Goal: Information Seeking & Learning: Learn about a topic

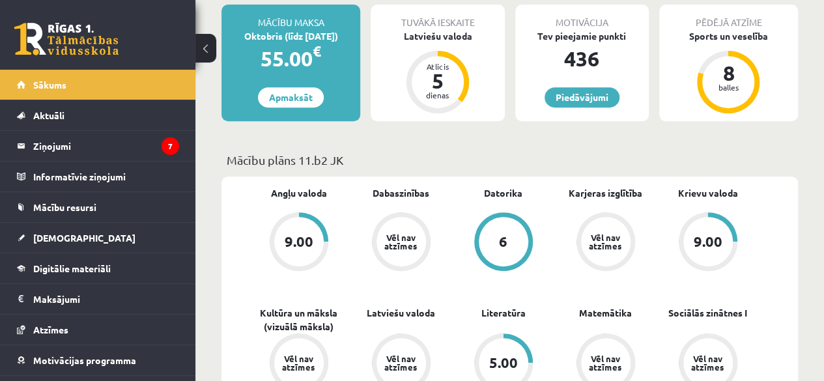
scroll to position [97, 0]
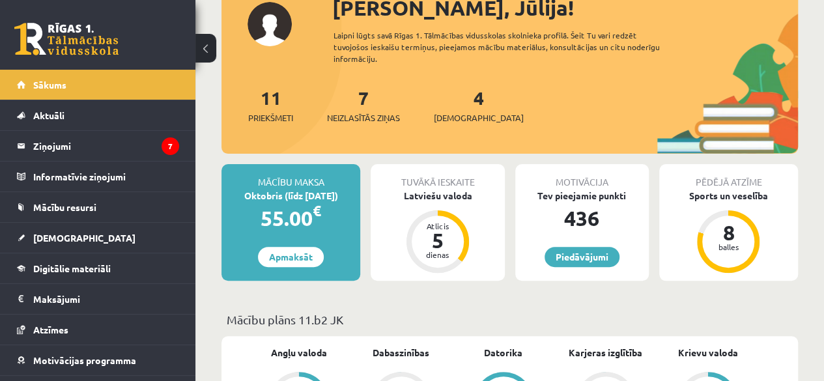
click at [824, 81] on html "0 Dāvanas 436 mP 371 xp Jūlija Ošujeva Sākums Aktuāli Kā mācīties eSKOLĀ Kontak…" at bounding box center [412, 93] width 824 height 381
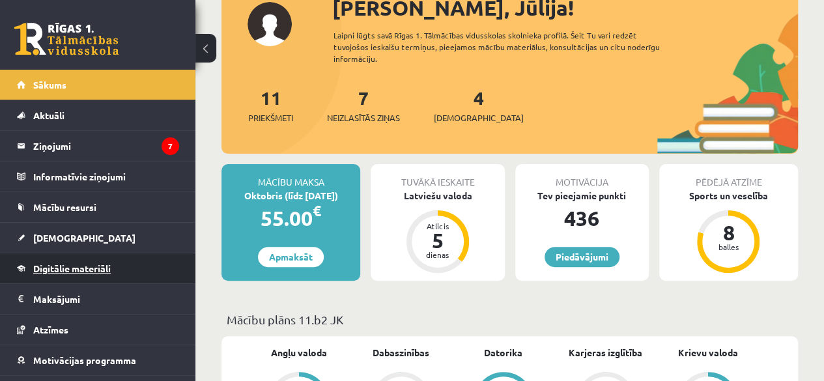
click at [74, 268] on span "Digitālie materiāli" at bounding box center [72, 269] width 78 height 12
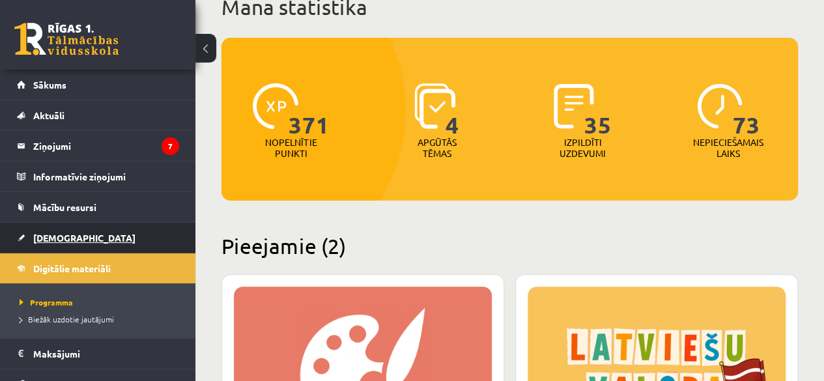
click at [66, 230] on link "[DEMOGRAPHIC_DATA]" at bounding box center [98, 238] width 162 height 30
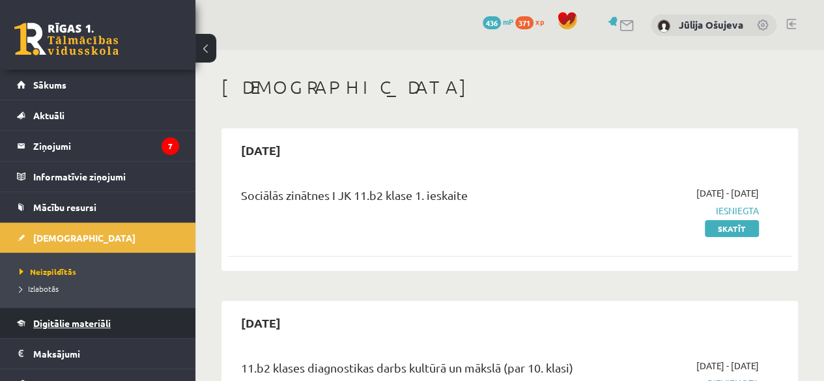
click at [74, 323] on span "Digitālie materiāli" at bounding box center [72, 323] width 78 height 12
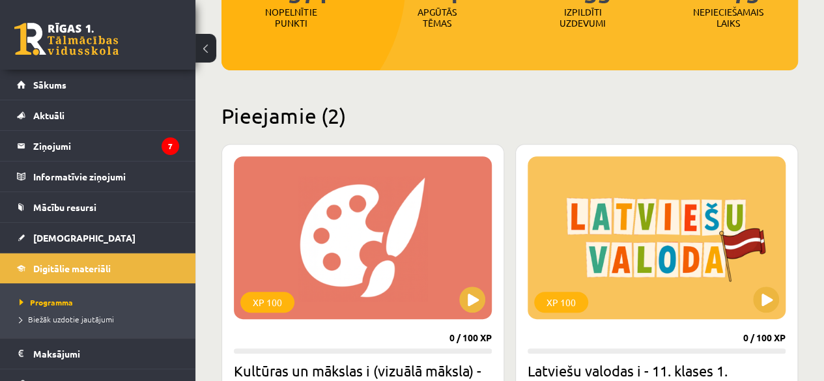
scroll to position [321, 0]
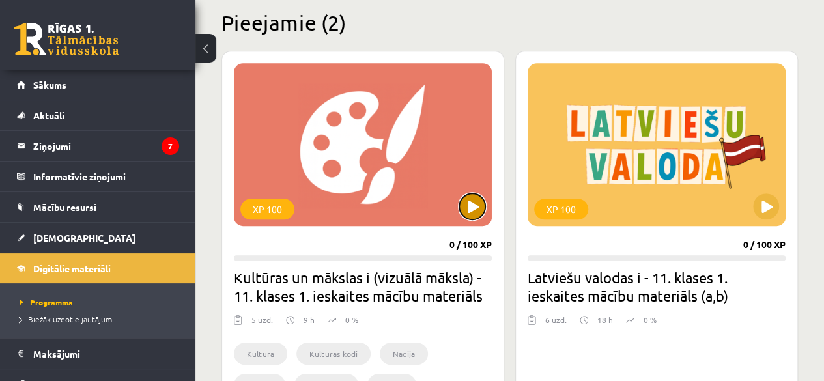
click at [473, 208] on button at bounding box center [472, 207] width 26 height 26
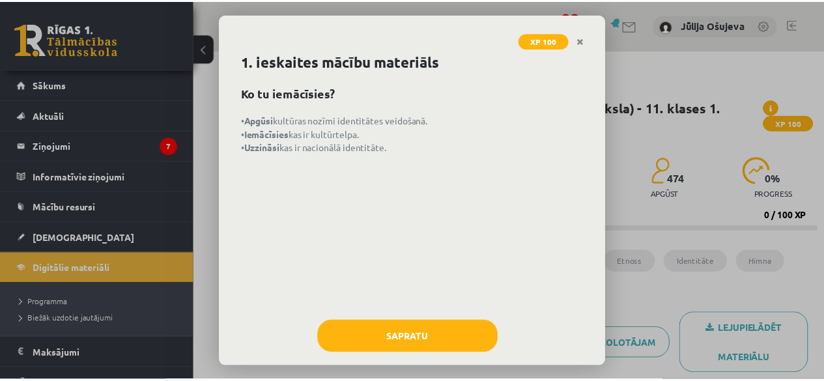
scroll to position [40, 0]
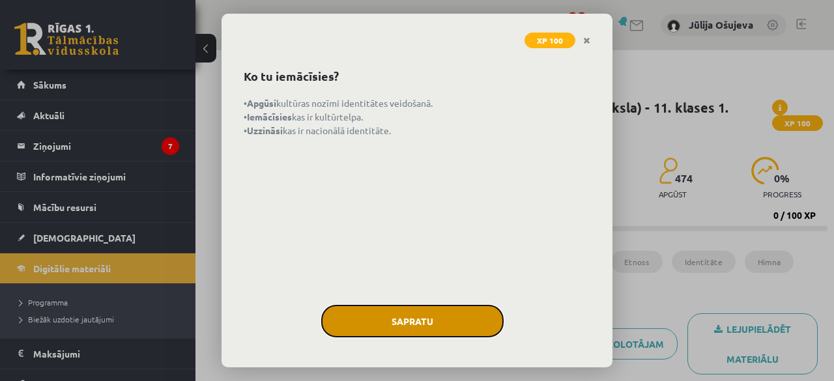
click at [448, 321] on button "Sapratu" at bounding box center [412, 321] width 182 height 33
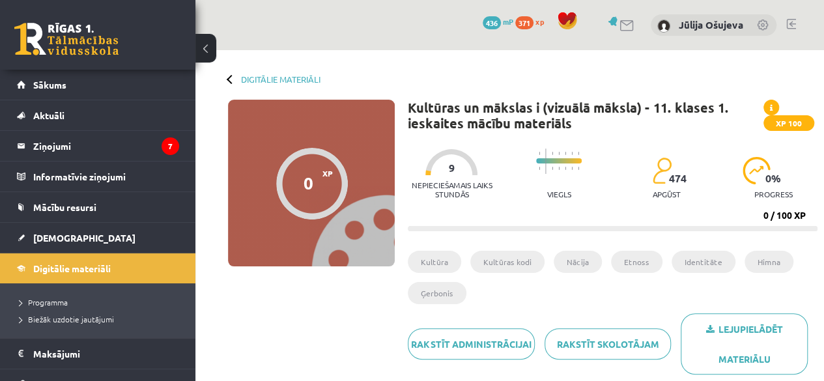
click at [202, 42] on button at bounding box center [205, 48] width 21 height 29
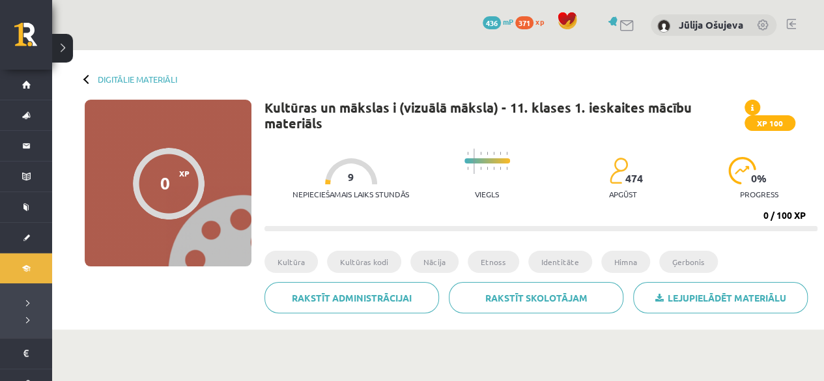
click at [202, 42] on div "0 Dāvanas 436 mP 371 xp Jūlija Ošujeva" at bounding box center [438, 25] width 772 height 50
click at [274, 12] on div "0 Dāvanas 436 mP 371 xp Jūlija Ošujeva" at bounding box center [438, 25] width 772 height 50
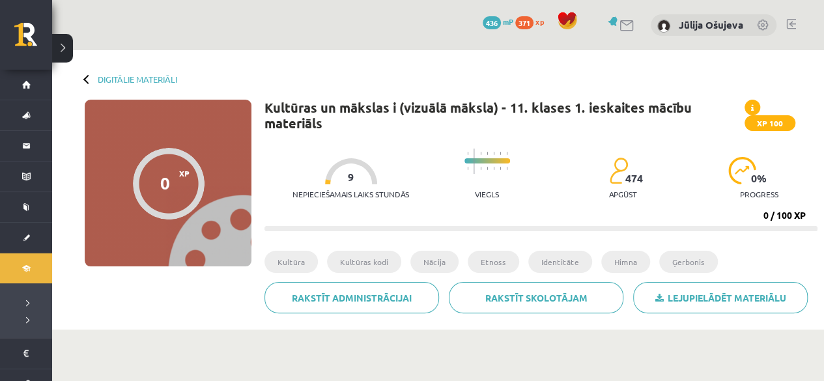
click at [274, 12] on div "0 Dāvanas 436 mP 371 xp Jūlija Ošujeva" at bounding box center [438, 25] width 772 height 50
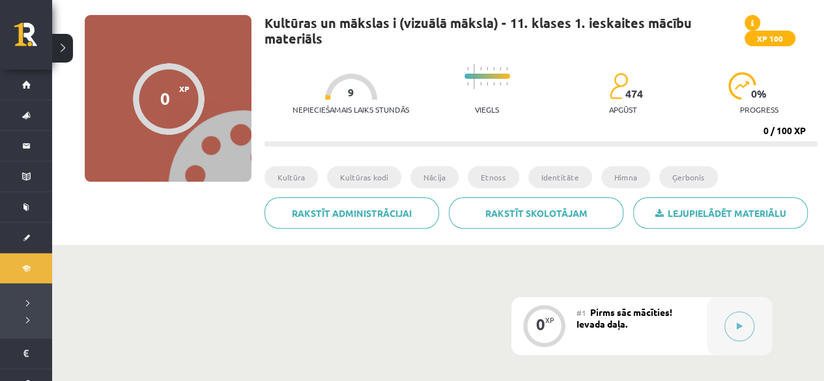
scroll to position [77, 0]
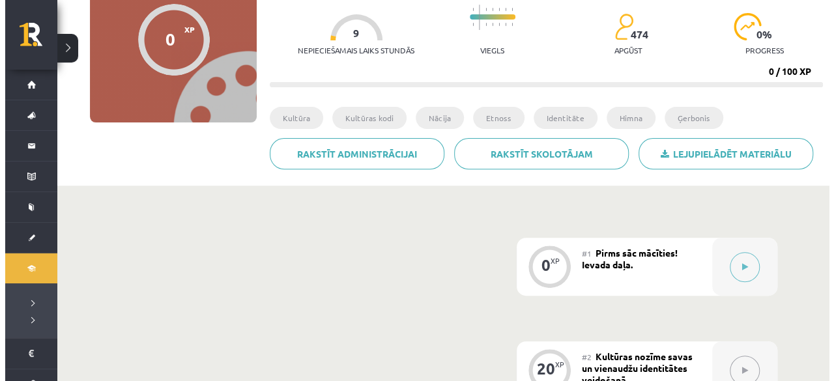
scroll to position [268, 0]
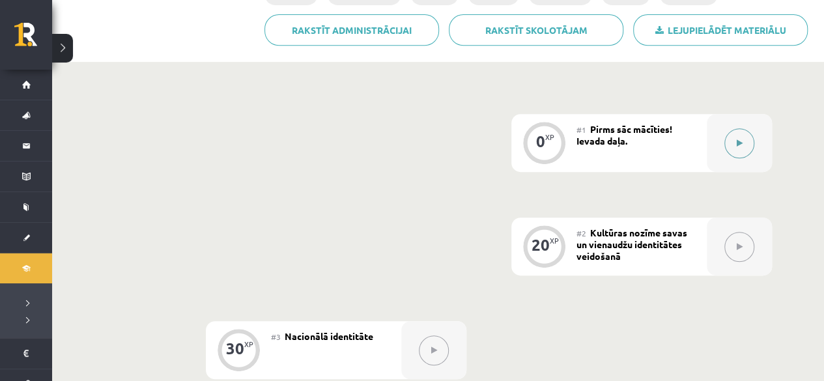
click at [739, 151] on button at bounding box center [739, 143] width 30 height 30
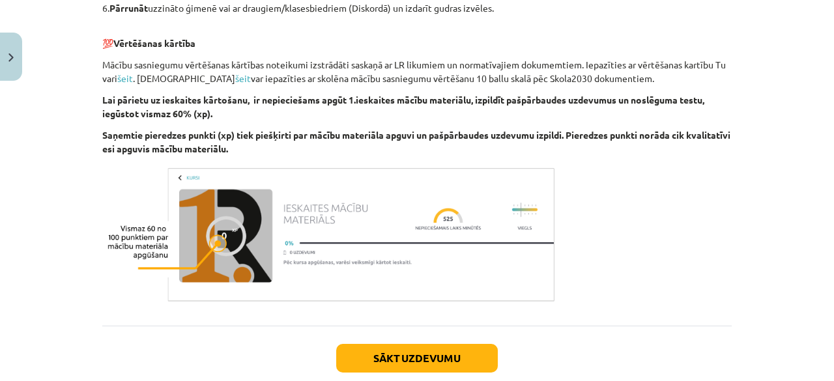
scroll to position [807, 0]
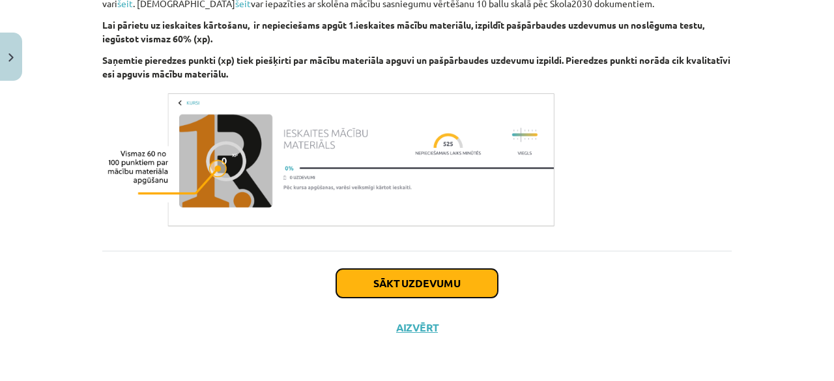
click at [447, 275] on button "Sākt uzdevumu" at bounding box center [417, 283] width 162 height 29
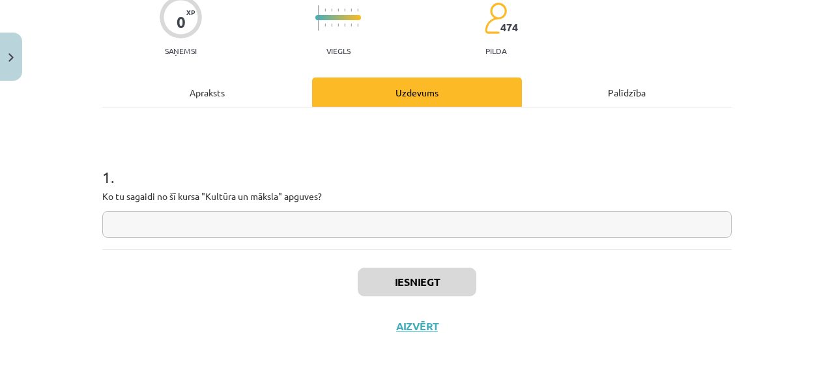
scroll to position [33, 0]
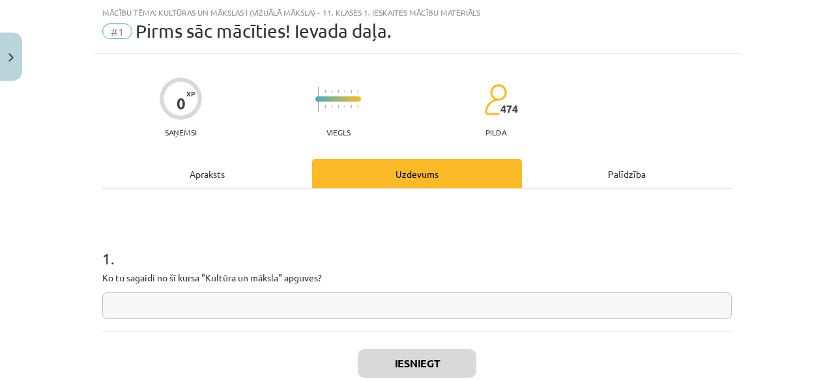
click at [378, 308] on input "text" at bounding box center [416, 306] width 629 height 27
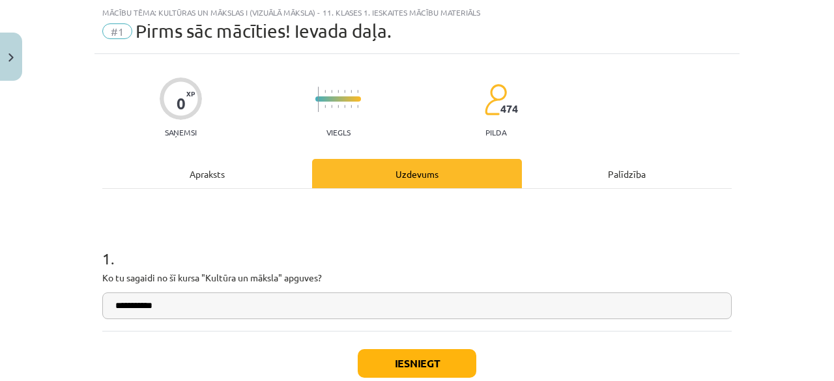
click at [378, 308] on input "**********" at bounding box center [416, 306] width 629 height 27
type input "**********"
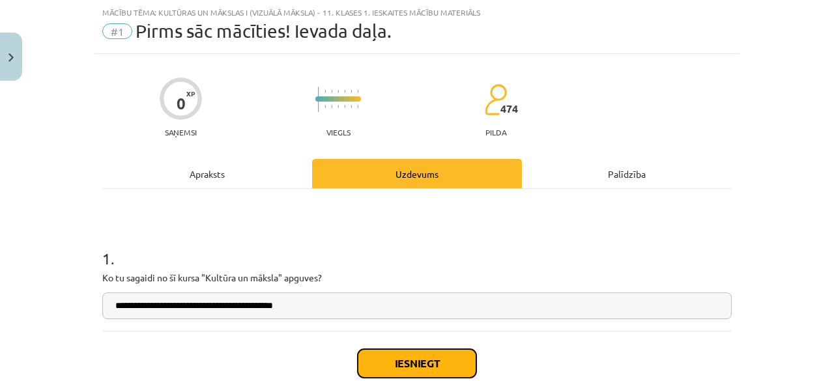
click at [380, 355] on button "Iesniegt" at bounding box center [417, 363] width 119 height 29
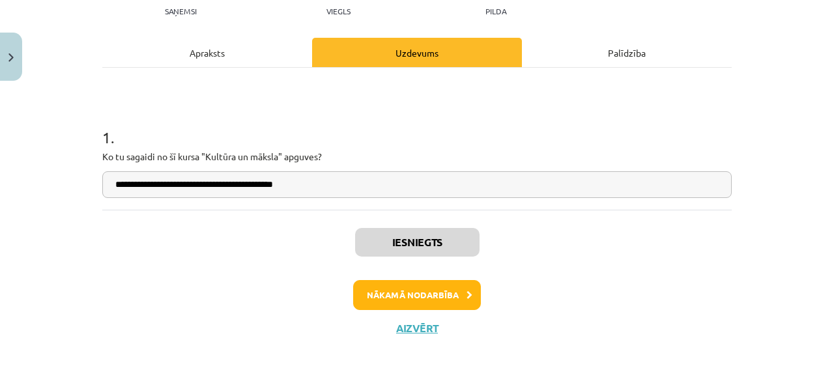
scroll to position [154, 0]
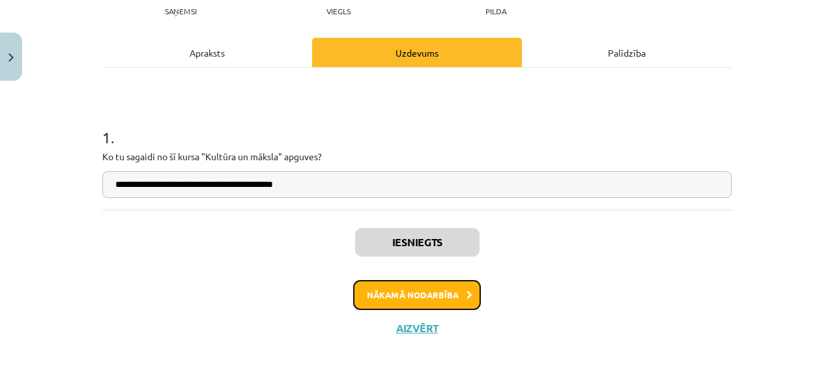
click at [397, 301] on button "Nākamā nodarbība" at bounding box center [417, 295] width 128 height 30
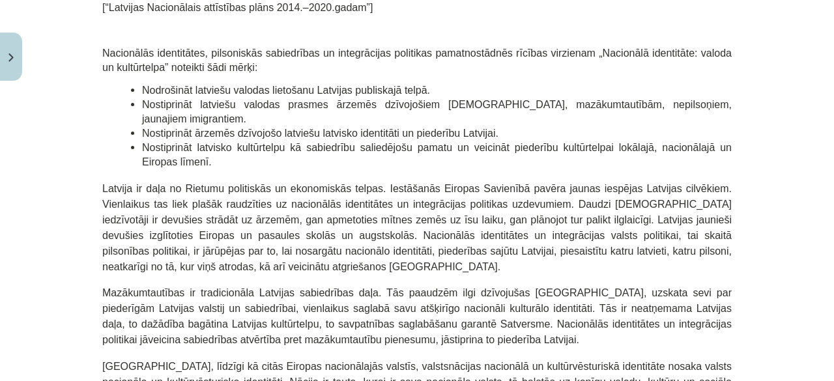
scroll to position [950, 0]
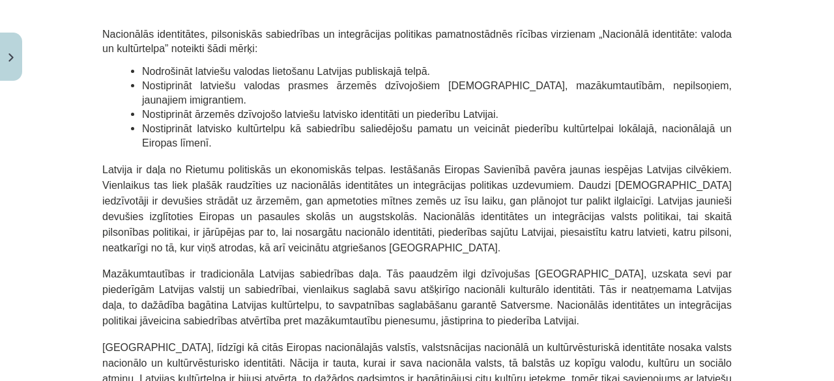
click at [751, 143] on div "Mācību tēma: Kultūras un mākslas i (vizuālā māksla) - 11. klases 1. ieskaites m…" at bounding box center [417, 190] width 834 height 381
drag, startPoint x: 751, startPoint y: 143, endPoint x: 788, endPoint y: 139, distance: 36.8
click at [788, 139] on div "Mācību tēma: Kultūras un mākslas i (vizuālā māksla) - 11. klases 1. ieskaites m…" at bounding box center [417, 190] width 834 height 381
